Goal: Complete application form

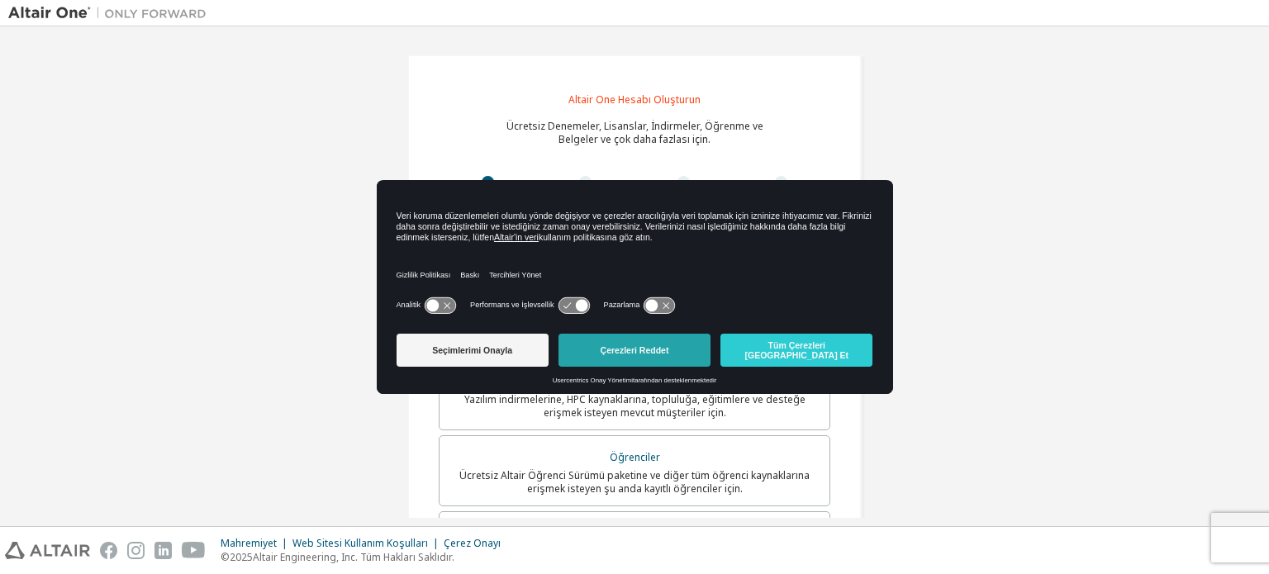
click at [658, 346] on font "Çerezleri Reddet" at bounding box center [635, 350] width 69 height 10
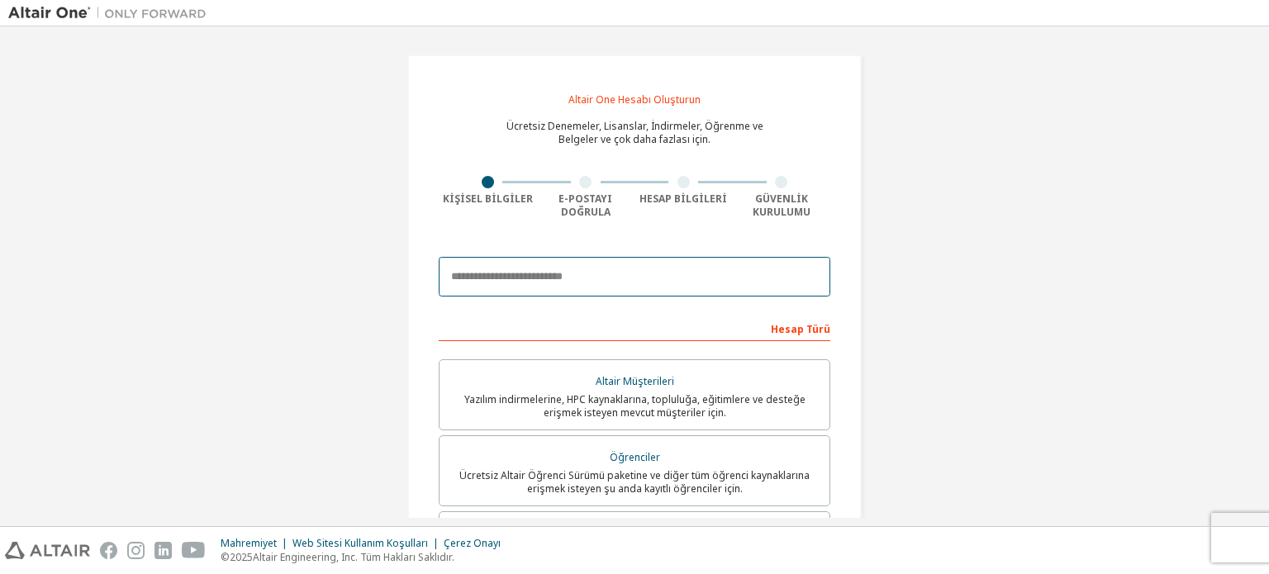
click at [605, 286] on input "email" at bounding box center [635, 277] width 392 height 40
type input "**********"
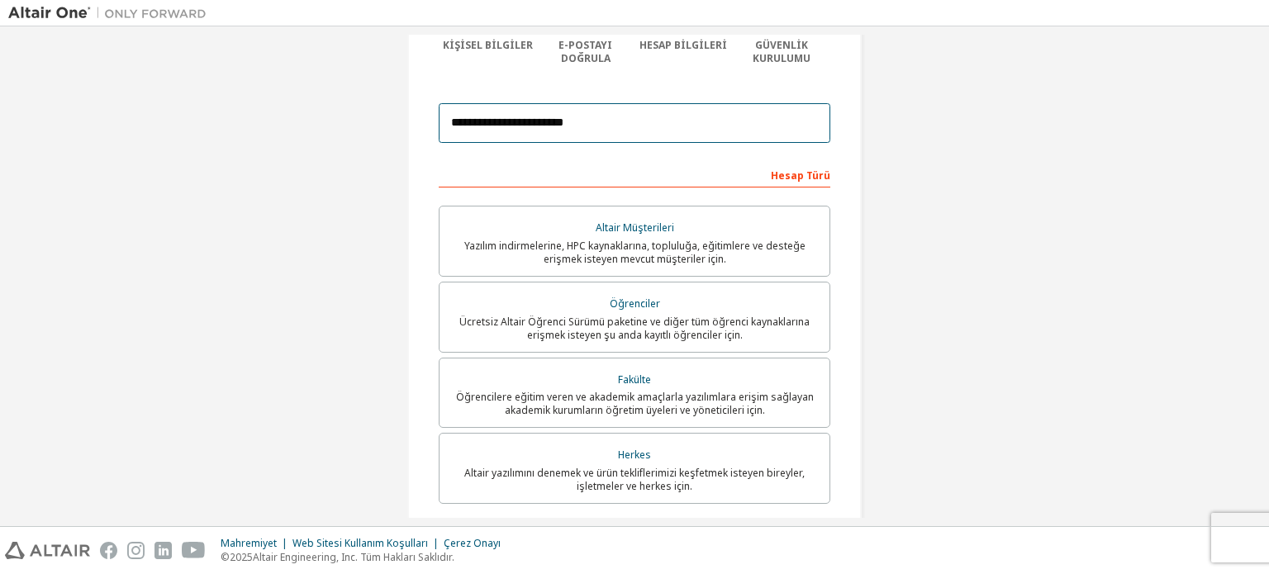
scroll to position [154, 0]
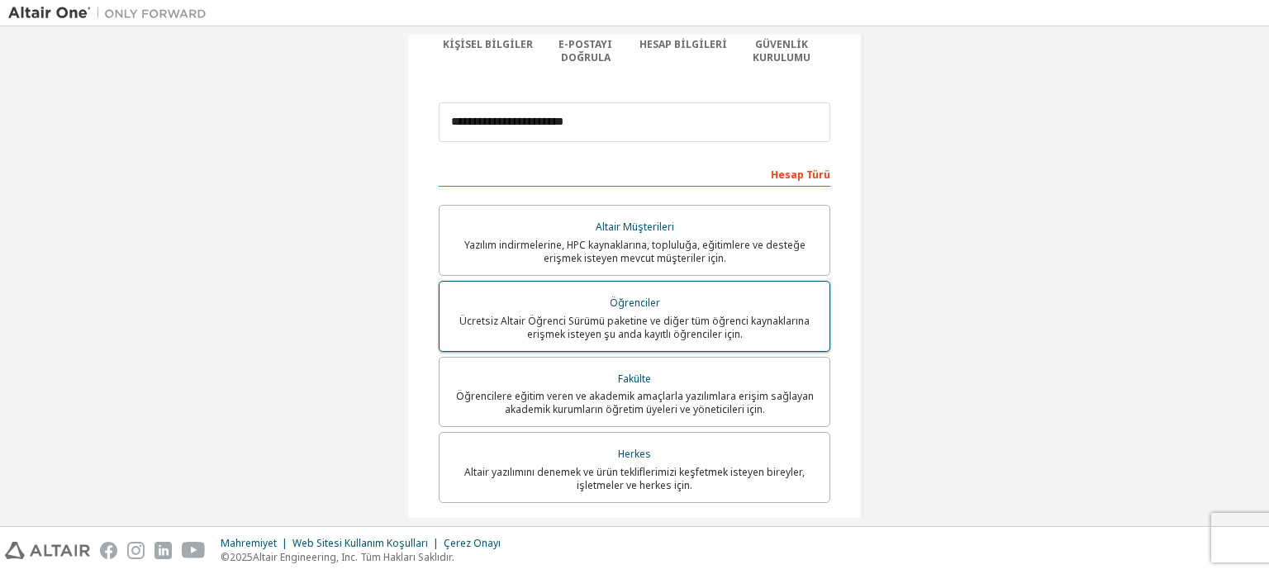
click at [724, 301] on div "Öğrenciler" at bounding box center [634, 303] width 370 height 23
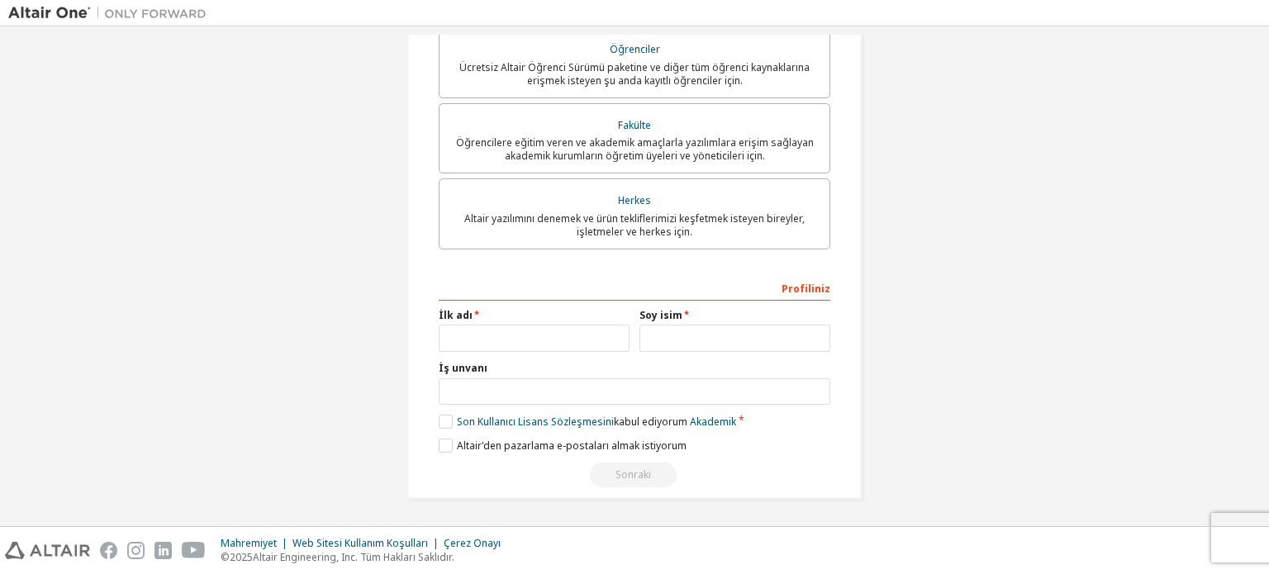
scroll to position [411, 0]
click at [551, 343] on input "text" at bounding box center [534, 337] width 191 height 27
type input "****"
click at [671, 338] on input "text" at bounding box center [734, 337] width 191 height 27
type input "*****"
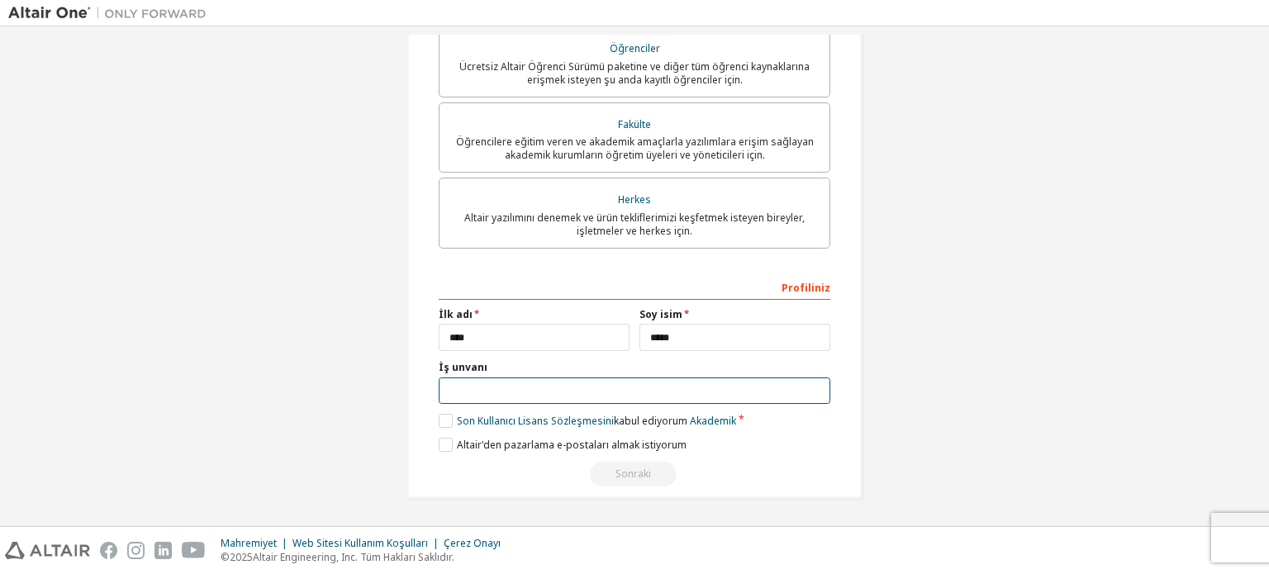
click at [489, 390] on input "text" at bounding box center [635, 390] width 392 height 27
type input "*******"
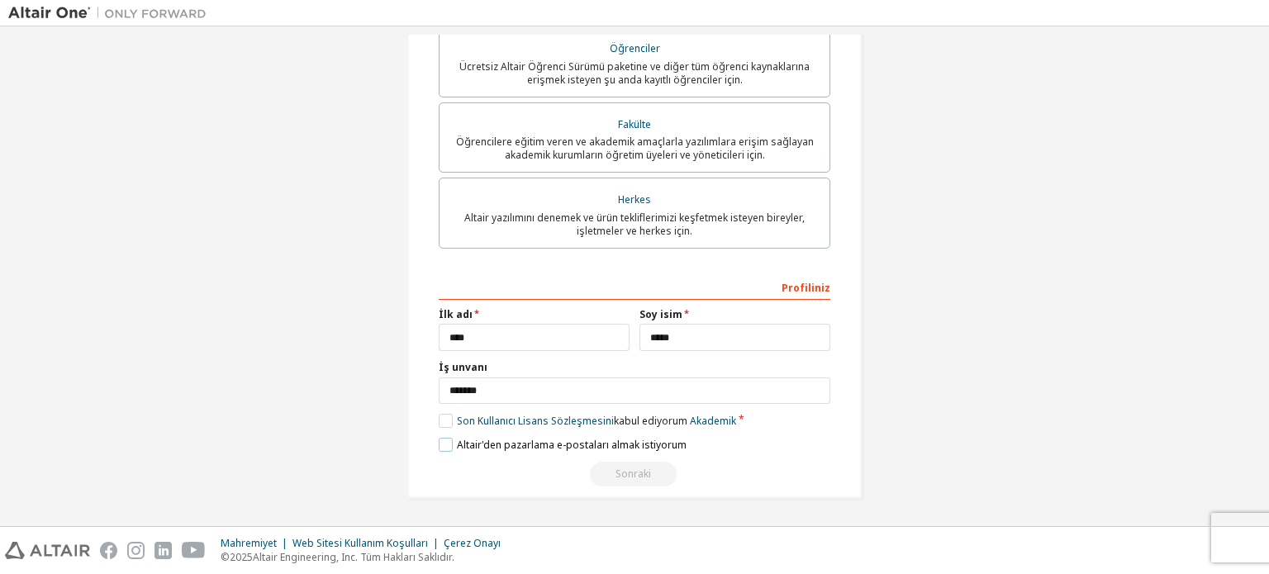
click at [439, 442] on label "Altair'den pazarlama e-postaları almak istiyorum" at bounding box center [563, 445] width 248 height 14
click at [439, 414] on div "Profiliniz İlk adı **** Soy isim ***** İş unvanı ******* Satış ve destek kaynak…" at bounding box center [635, 380] width 392 height 214
click at [439, 420] on label "Son Kullanıcı Lisans Sözleşmesini kabul ediyorum Akademik" at bounding box center [587, 421] width 297 height 14
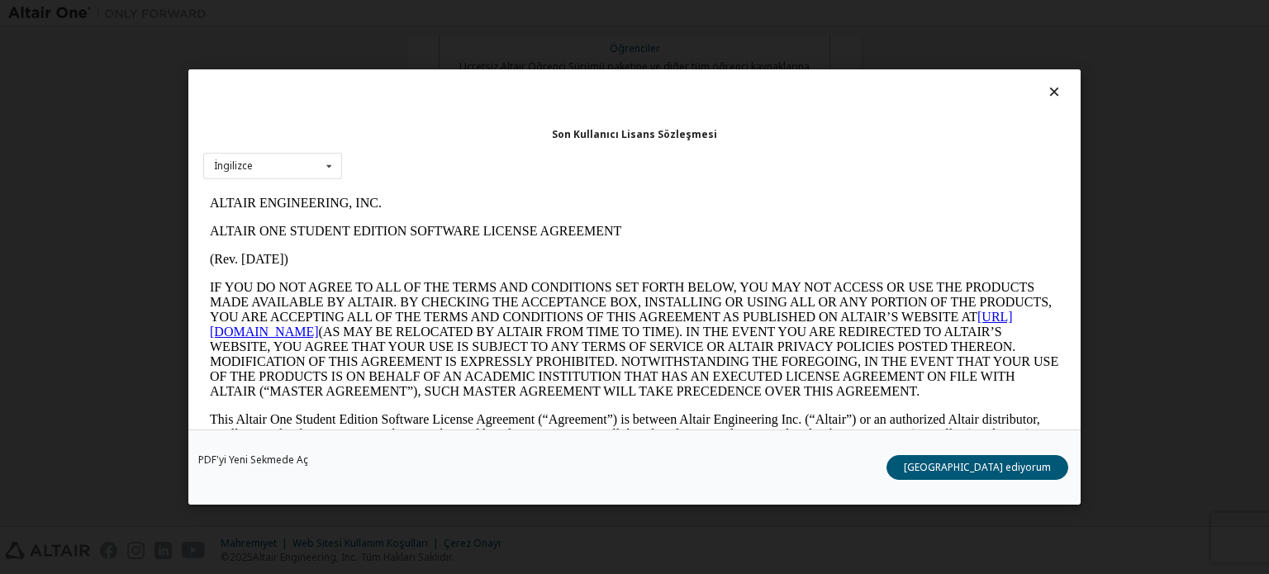
scroll to position [0, 0]
click at [324, 159] on icon at bounding box center [329, 167] width 21 height 26
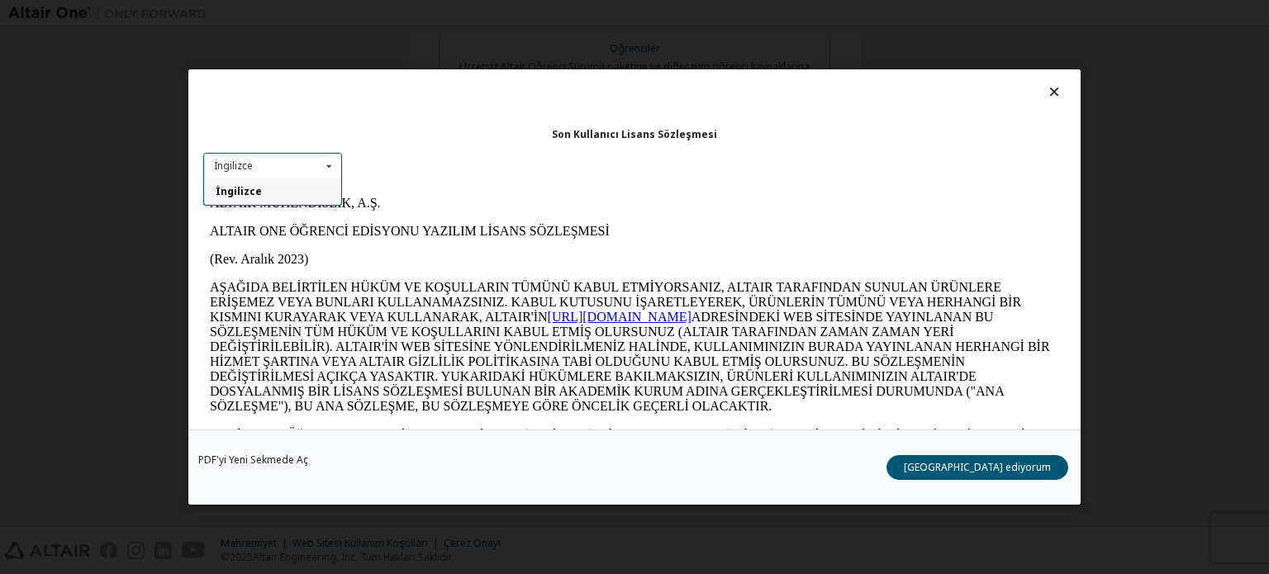
click at [324, 188] on div "İngilizce" at bounding box center [272, 191] width 137 height 26
drag, startPoint x: 1048, startPoint y: 211, endPoint x: 1252, endPoint y: 370, distance: 258.9
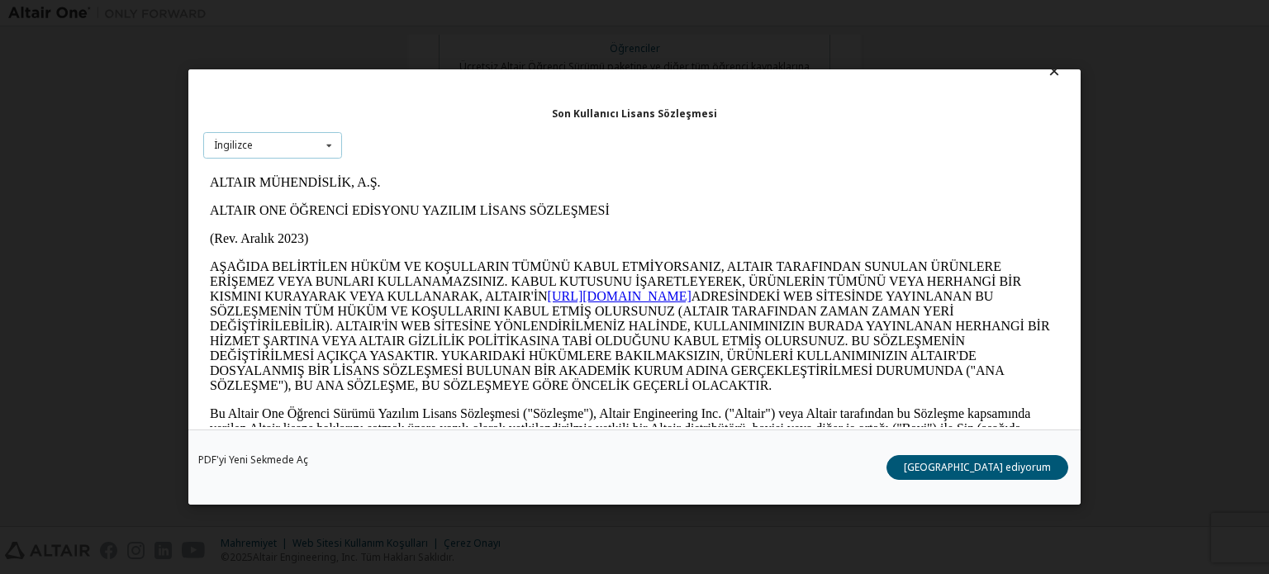
scroll to position [36, 0]
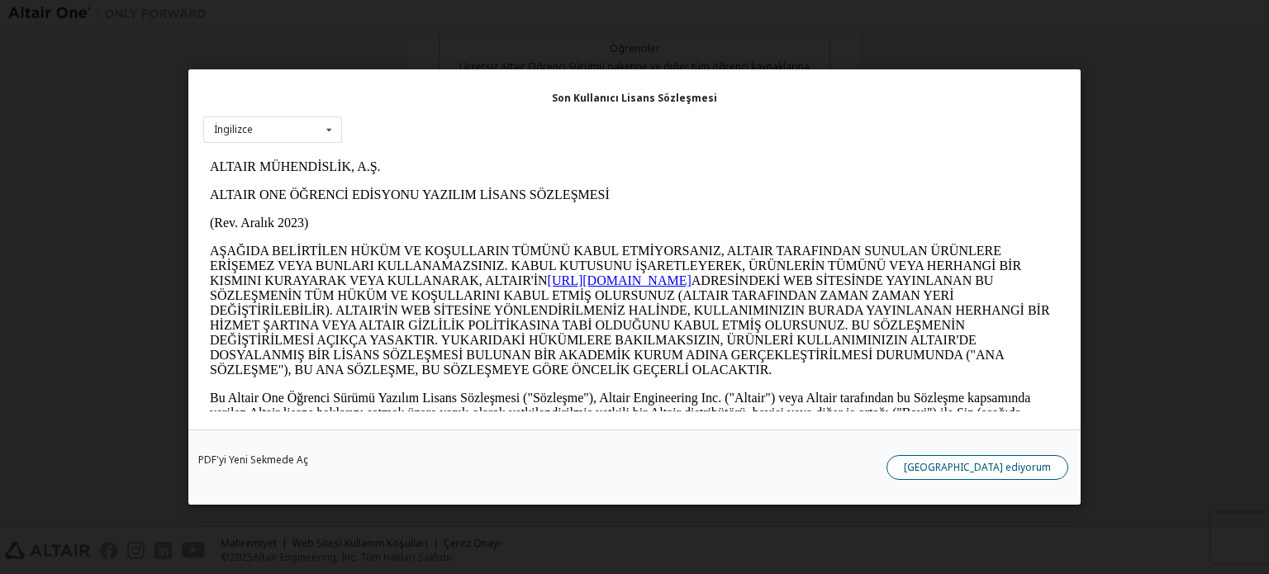
click at [996, 463] on font "Kabul ediyorum" at bounding box center [977, 467] width 147 height 14
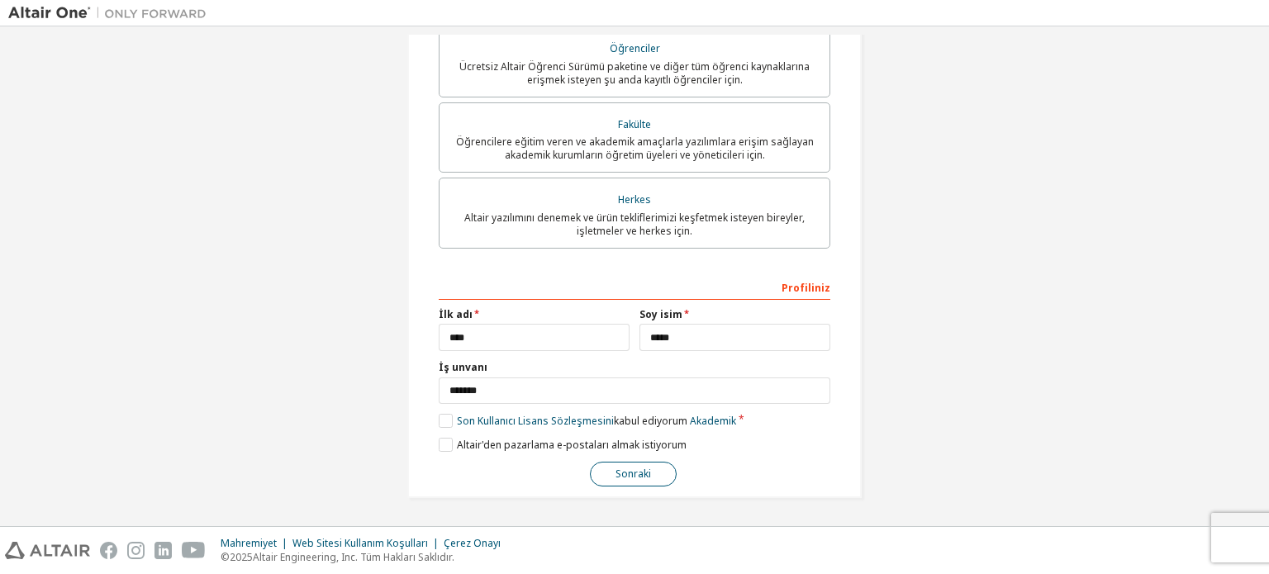
click at [615, 474] on font "Sonraki" at bounding box center [633, 474] width 36 height 14
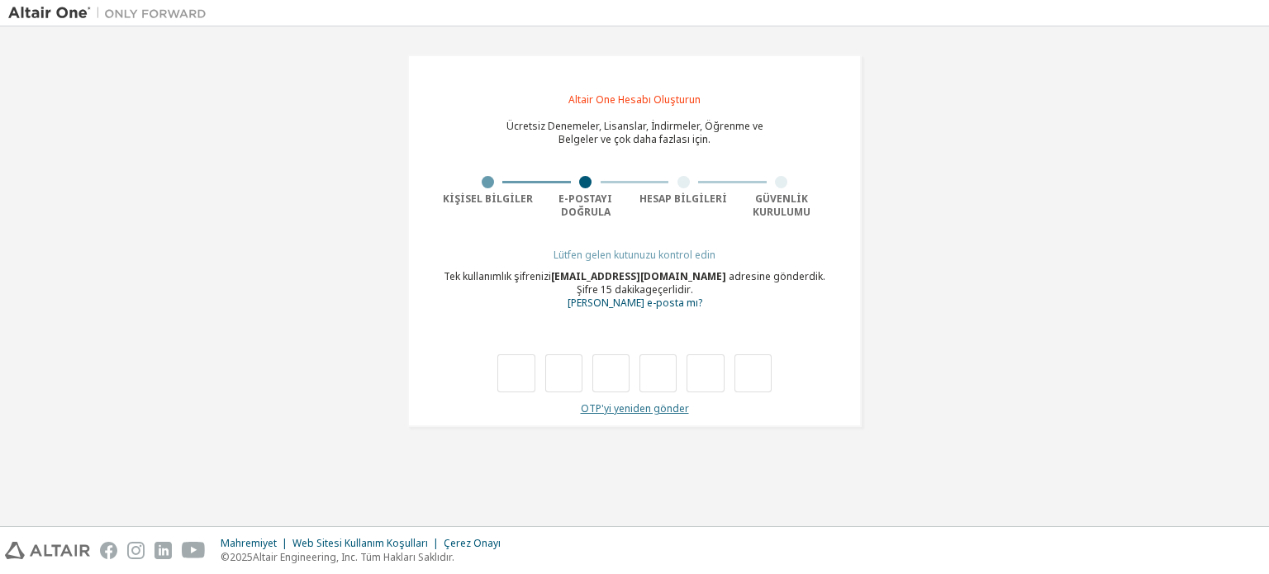
click at [621, 404] on font "OTP'yi yeniden gönder" at bounding box center [635, 408] width 108 height 14
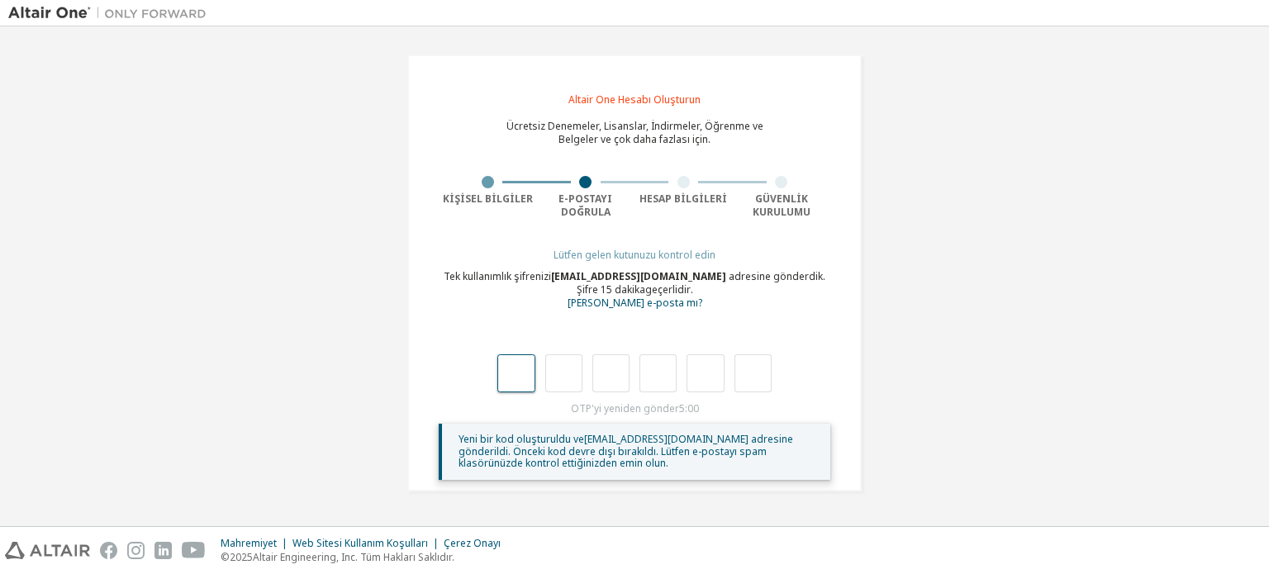
click at [514, 365] on input "text" at bounding box center [515, 373] width 37 height 38
type input "*"
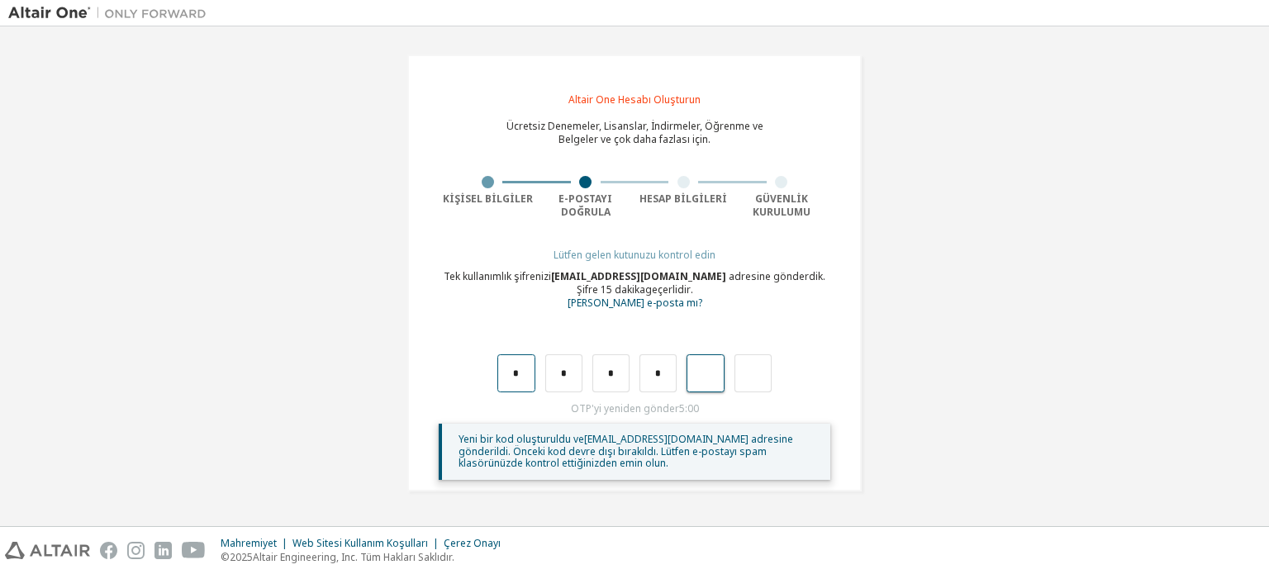
type input "*"
click at [507, 379] on input "text" at bounding box center [515, 373] width 37 height 38
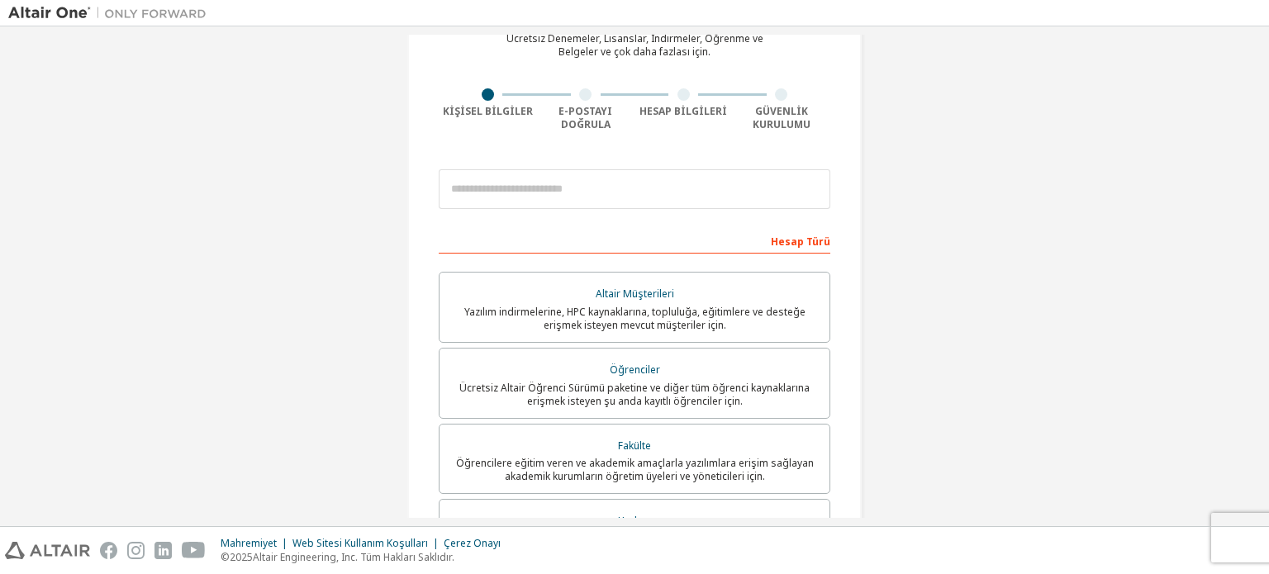
scroll to position [78, 0]
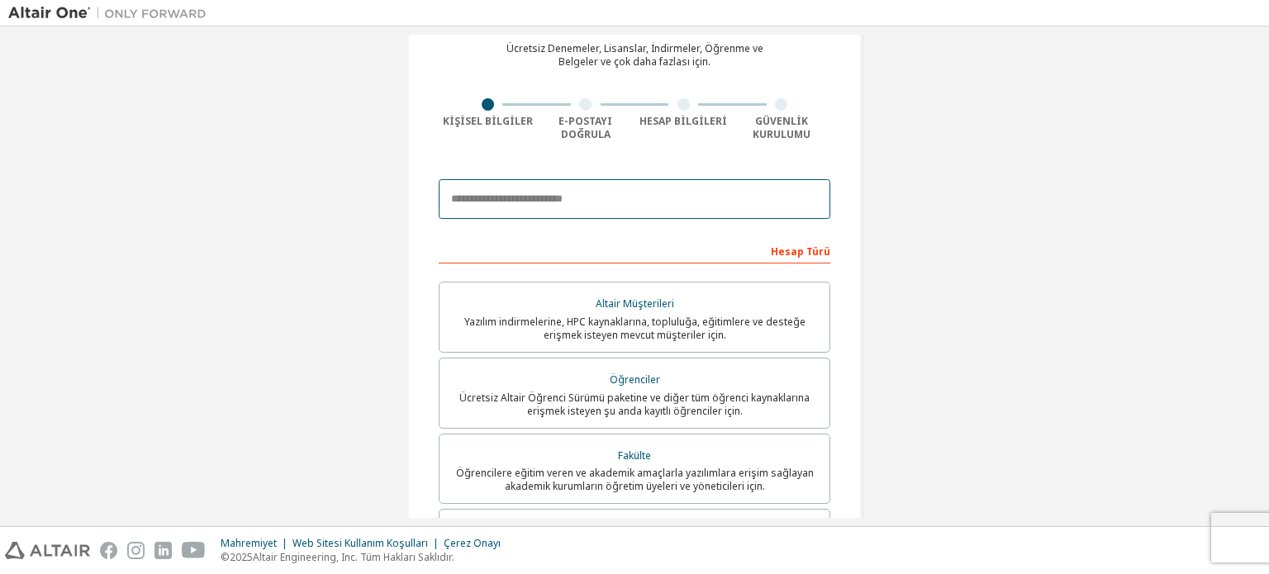
click at [556, 196] on input "email" at bounding box center [635, 199] width 392 height 40
type input "**********"
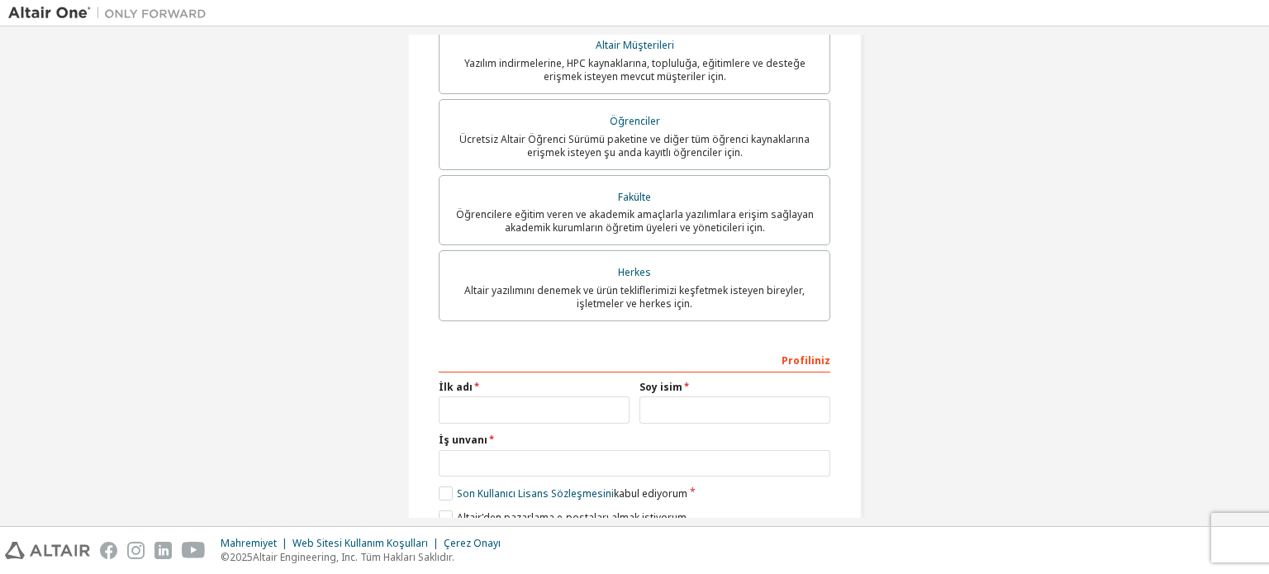
click at [582, 223] on font "Öğrencilere eğitim veren ve akademik amaçlarla yazılımlara erişim sağlayan akad…" at bounding box center [635, 220] width 358 height 27
click at [568, 155] on font "Ücretsiz Altair Öğrenci Sürümü paketine ve diğer tüm öğrenci kaynaklarına erişm…" at bounding box center [634, 144] width 350 height 27
click at [484, 412] on input "text" at bounding box center [534, 409] width 191 height 27
type input "****"
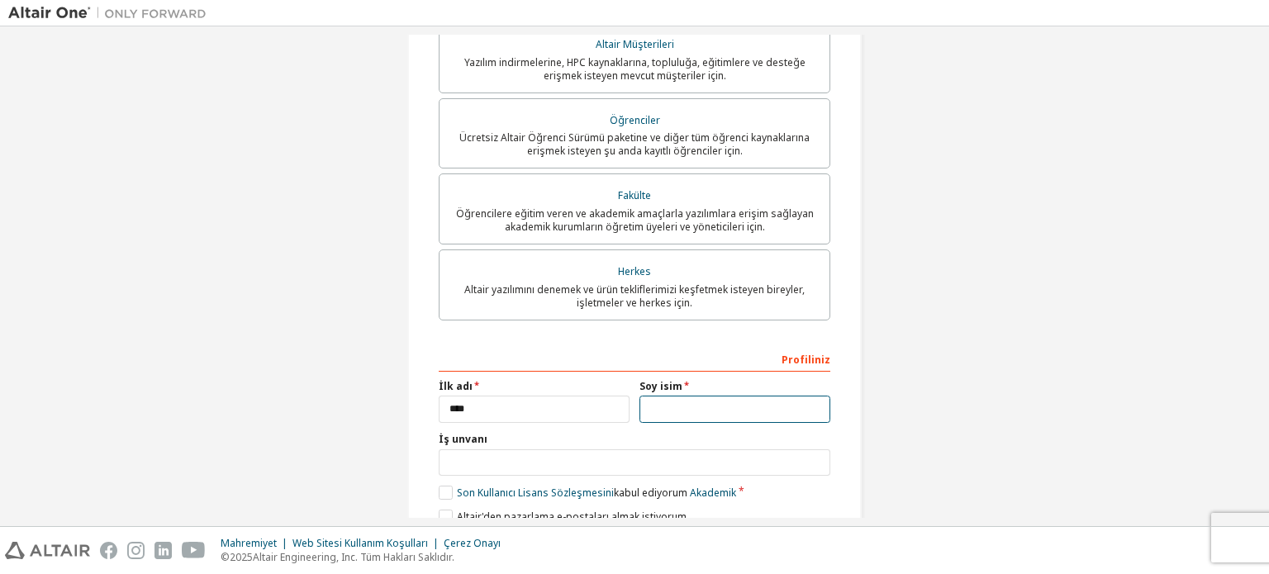
click at [674, 417] on input "text" at bounding box center [734, 409] width 191 height 27
type input "*****"
click at [563, 461] on input "text" at bounding box center [635, 463] width 392 height 27
type input "*******"
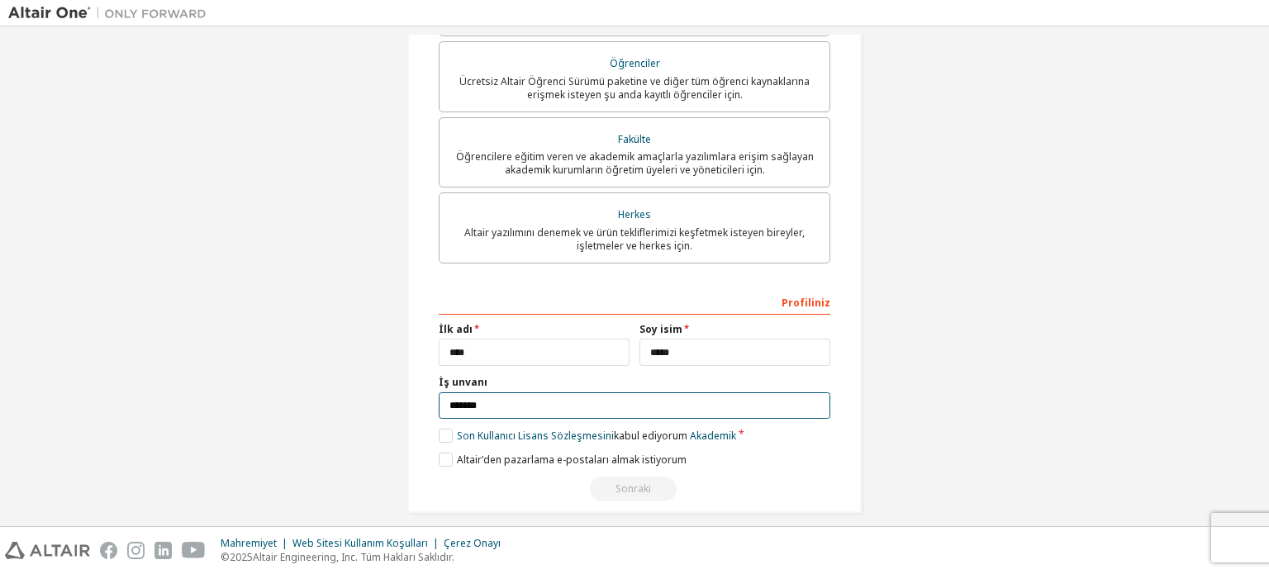
scroll to position [403, 0]
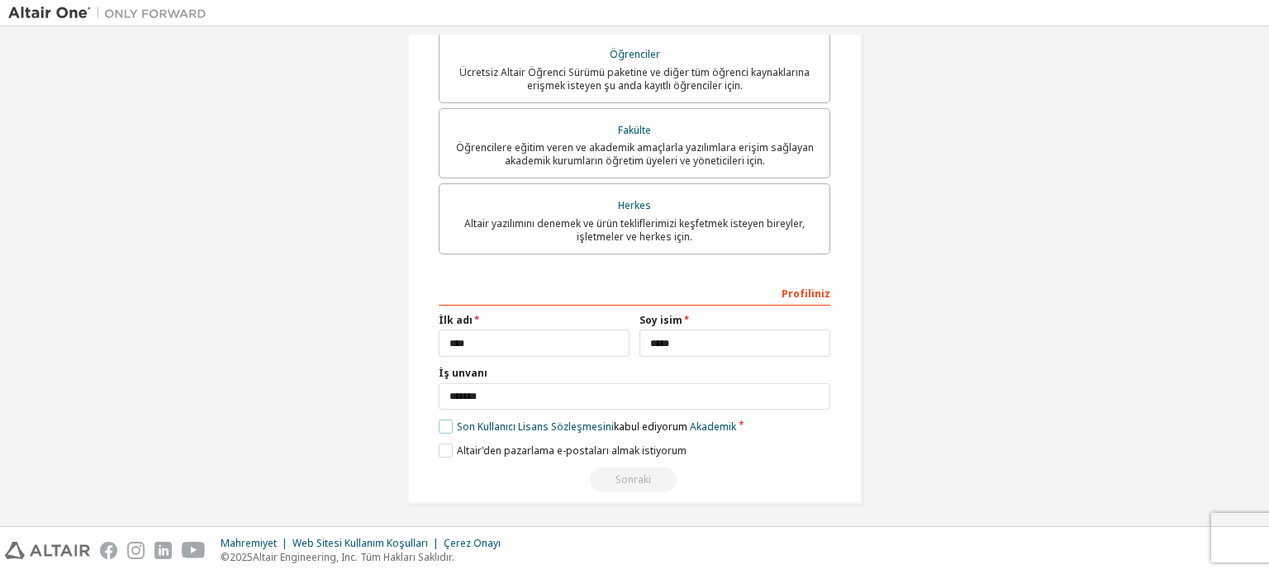
click at [439, 428] on label "Son Kullanıcı Lisans Sözleşmesini kabul ediyorum Akademik" at bounding box center [587, 427] width 297 height 14
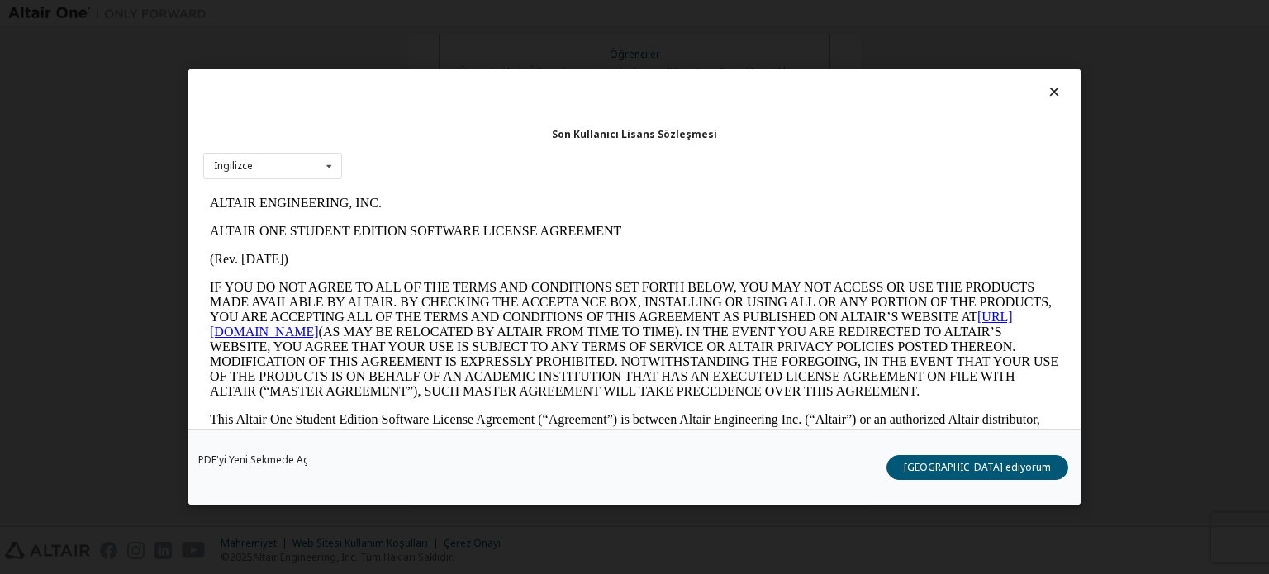
scroll to position [0, 0]
click at [995, 463] on font "Kabul ediyorum" at bounding box center [977, 467] width 147 height 14
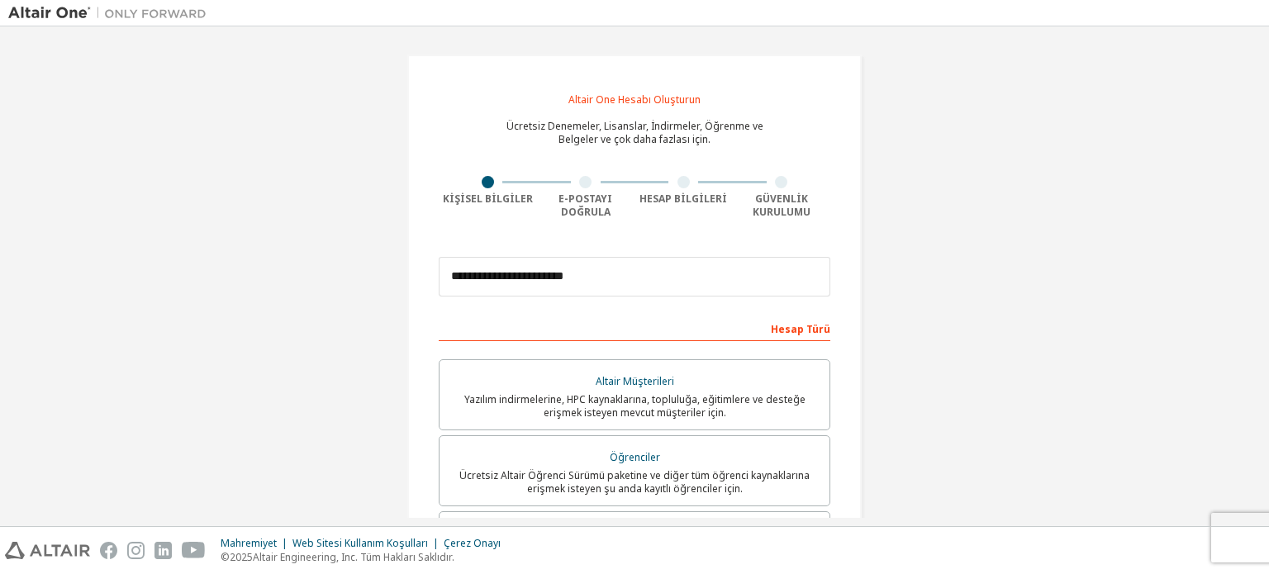
scroll to position [411, 0]
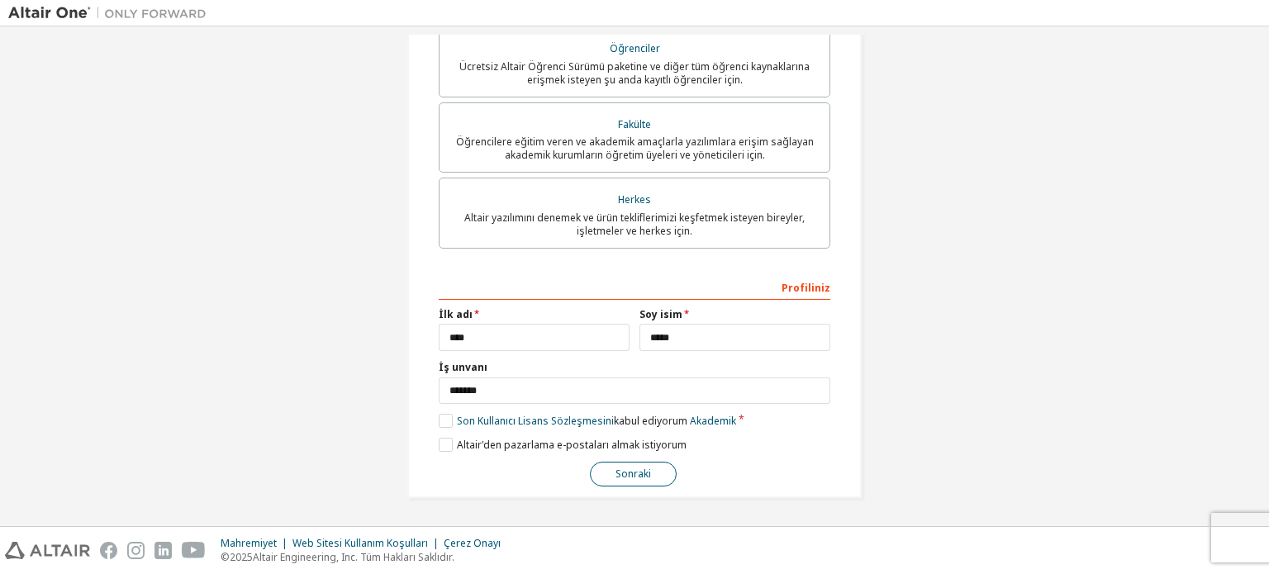
click at [601, 475] on button "Sonraki" at bounding box center [633, 474] width 87 height 25
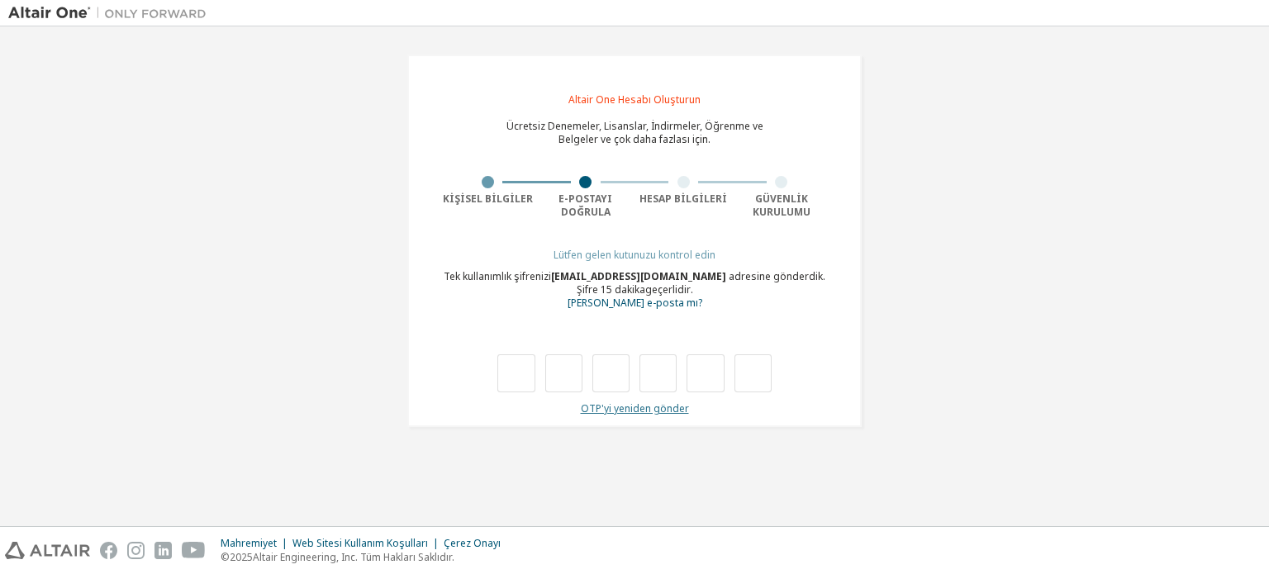
click at [634, 412] on font "OTP'yi yeniden gönder" at bounding box center [635, 408] width 108 height 14
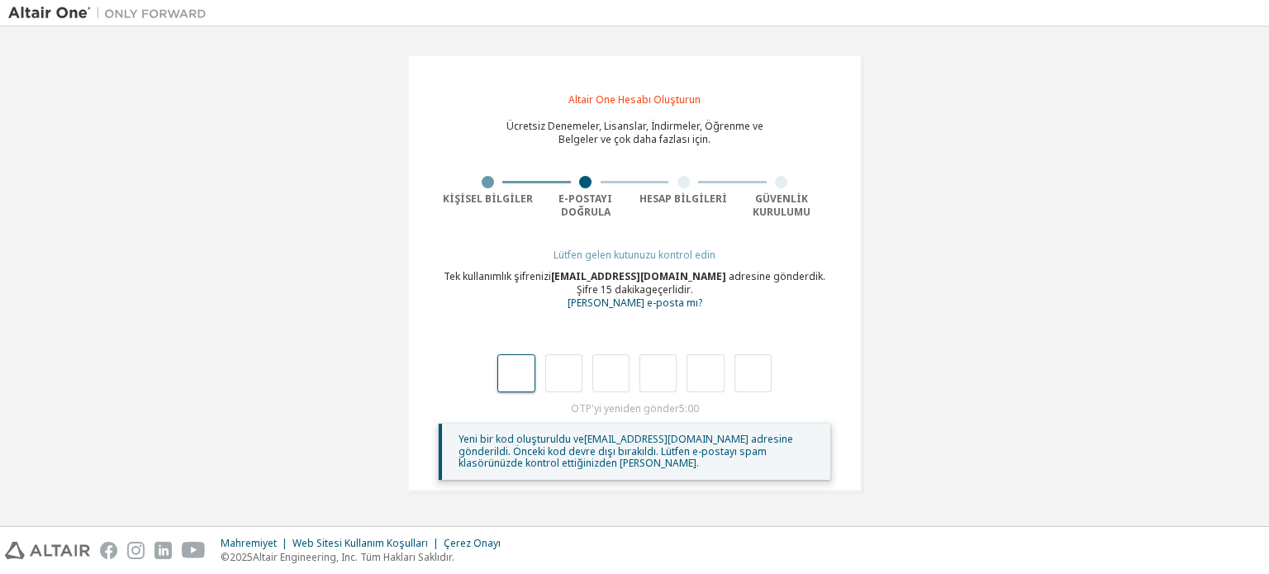
click at [522, 373] on input "text" at bounding box center [515, 373] width 37 height 38
type input "*"
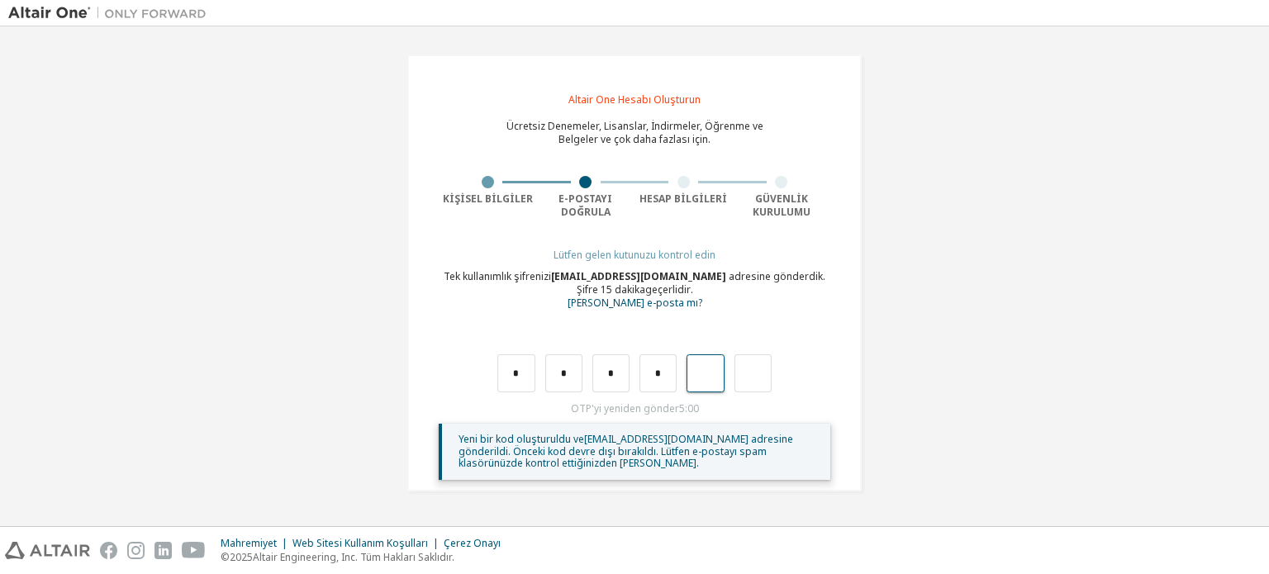
type input "*"
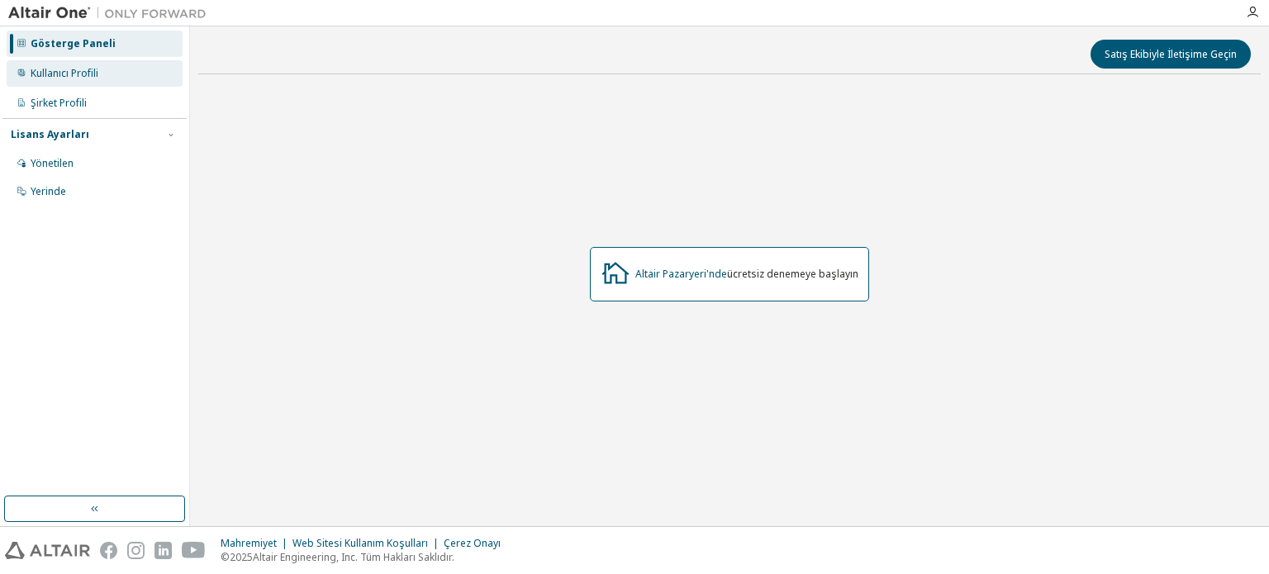
click at [82, 69] on font "Kullanıcı Profili" at bounding box center [65, 73] width 68 height 14
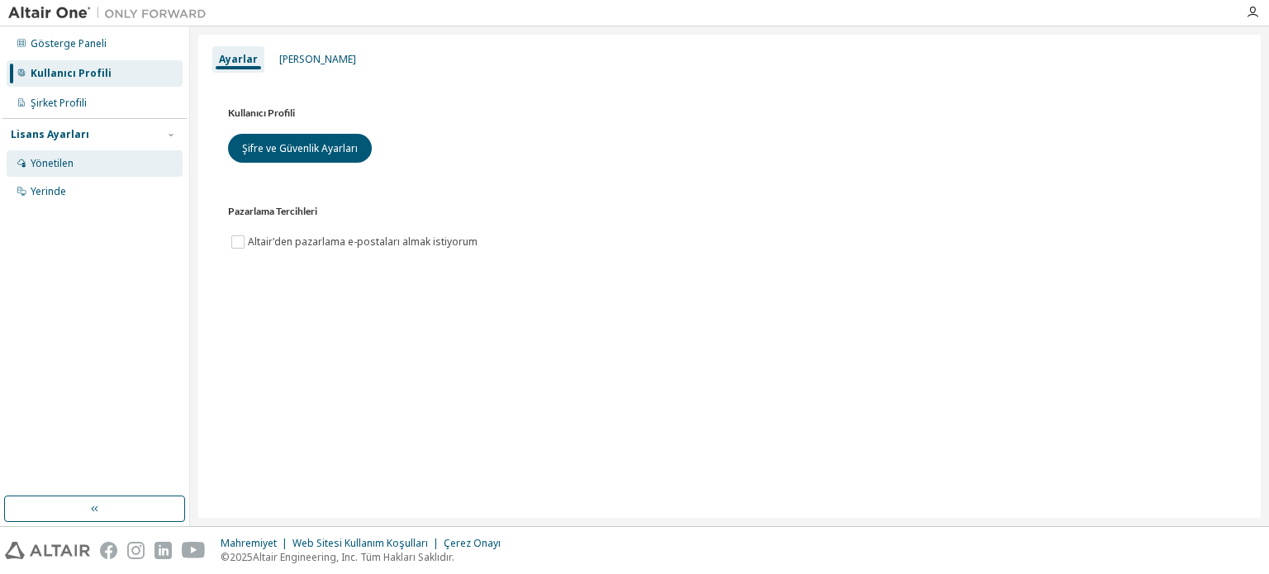
click at [33, 167] on font "Yönetilen" at bounding box center [52, 163] width 43 height 14
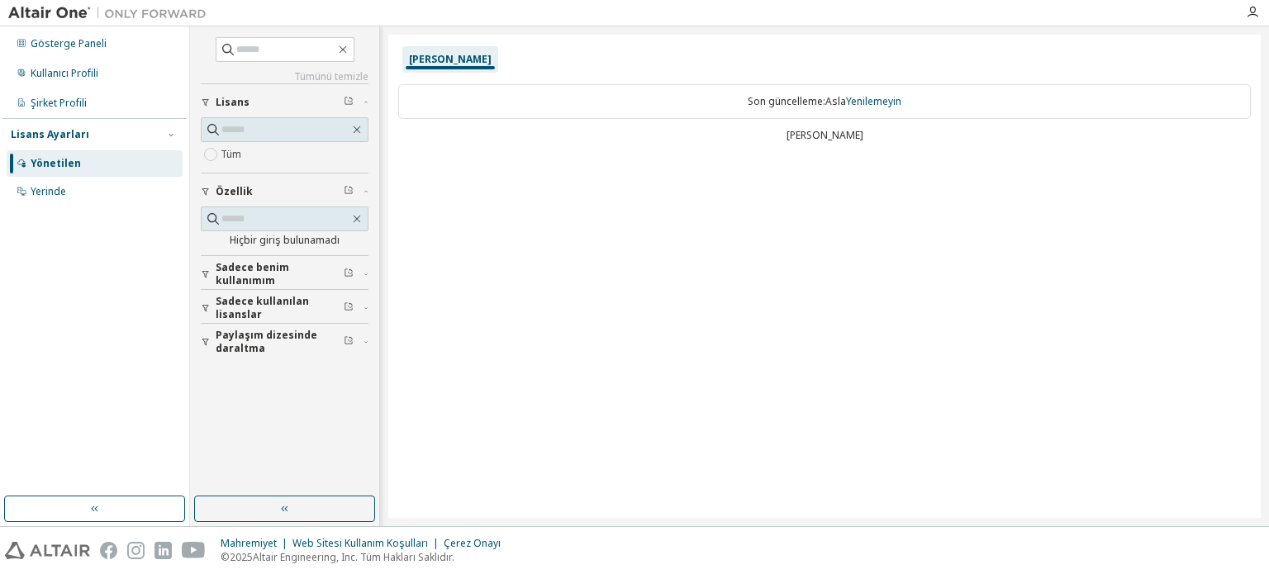
click at [221, 304] on font "Sadece kullanılan lisanslar" at bounding box center [262, 307] width 93 height 27
click at [244, 384] on font "Paylaşım dizesinde daraltma" at bounding box center [267, 389] width 102 height 27
